Goal: Find specific page/section: Find specific page/section

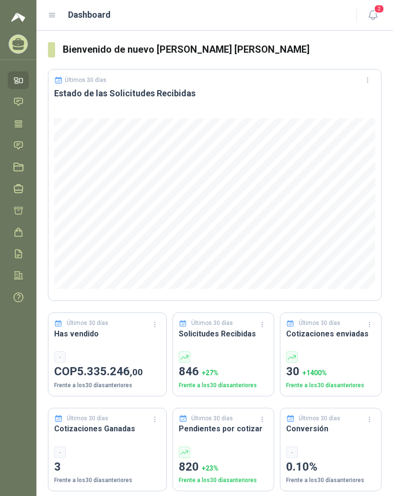
click at [62, 17] on div "Dashboard" at bounding box center [196, 14] width 297 height 13
click at [52, 19] on icon at bounding box center [52, 15] width 9 height 9
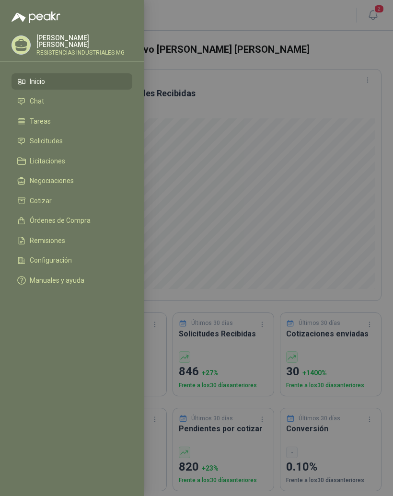
click at [78, 143] on li "Solicitudes" at bounding box center [71, 141] width 109 height 9
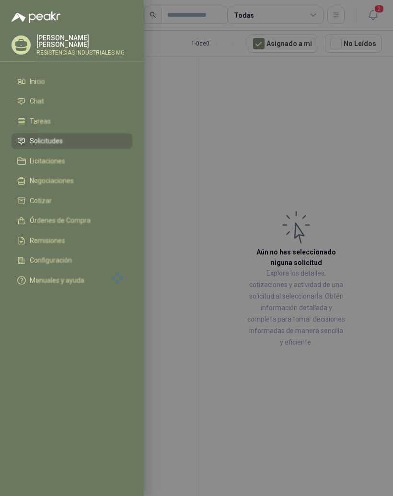
click at [351, 335] on div at bounding box center [196, 248] width 393 height 496
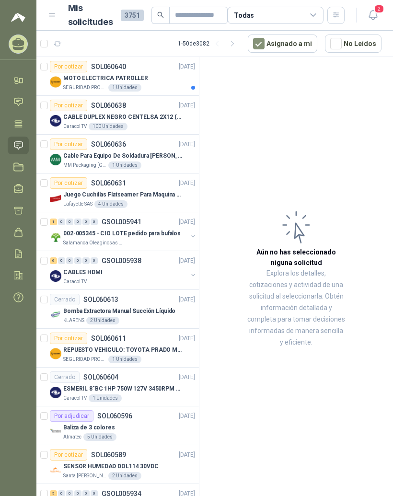
click at [152, 74] on div "MOTO ELECTRICA PATROLLER" at bounding box center [129, 78] width 132 height 12
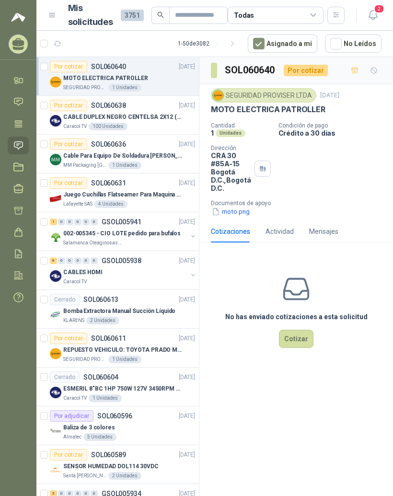
click at [240, 213] on button "moto.png" at bounding box center [231, 212] width 40 height 10
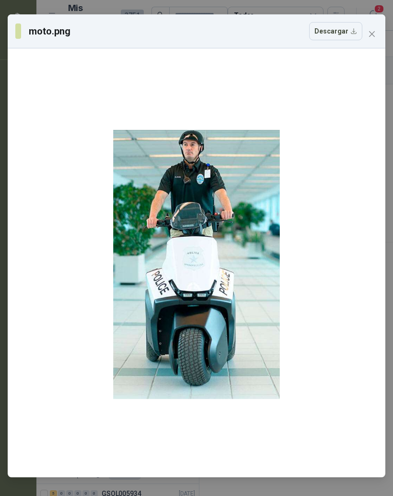
click at [375, 33] on icon "close" at bounding box center [372, 34] width 8 height 8
